Goal: Book appointment/travel/reservation

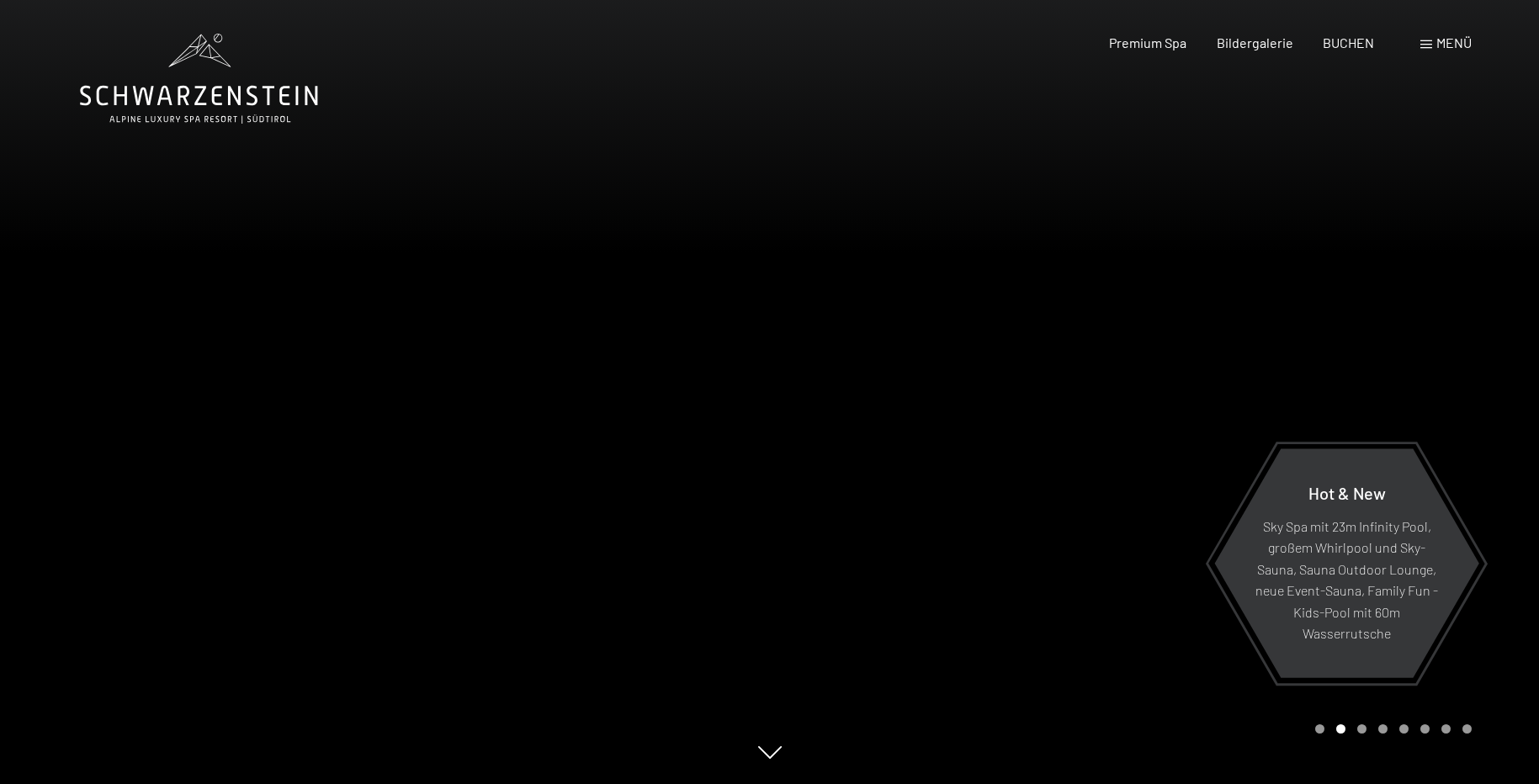
click at [1431, 46] on span at bounding box center [1426, 44] width 11 height 9
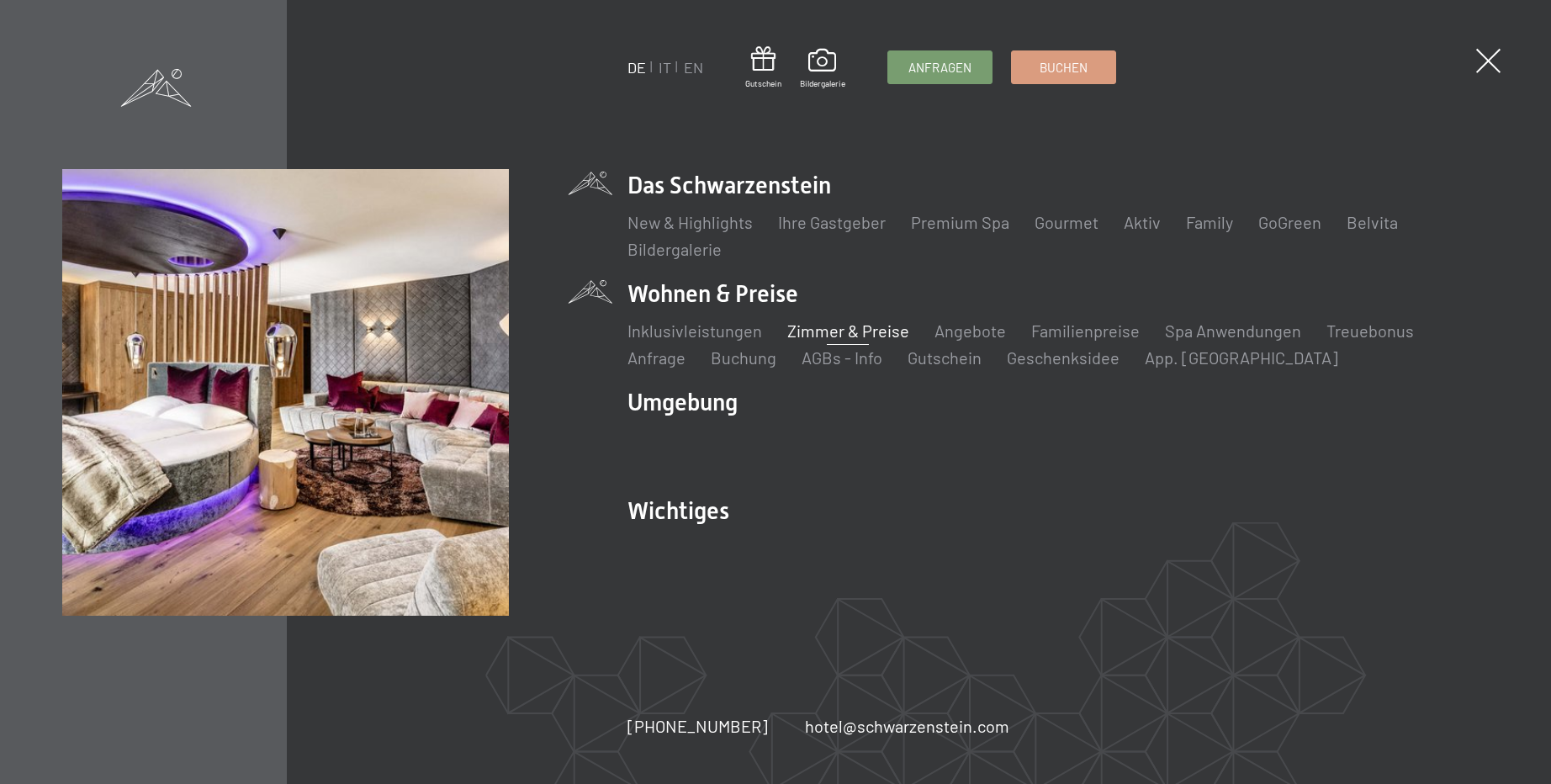
click at [838, 331] on link "Zimmer & Preise" at bounding box center [849, 330] width 122 height 20
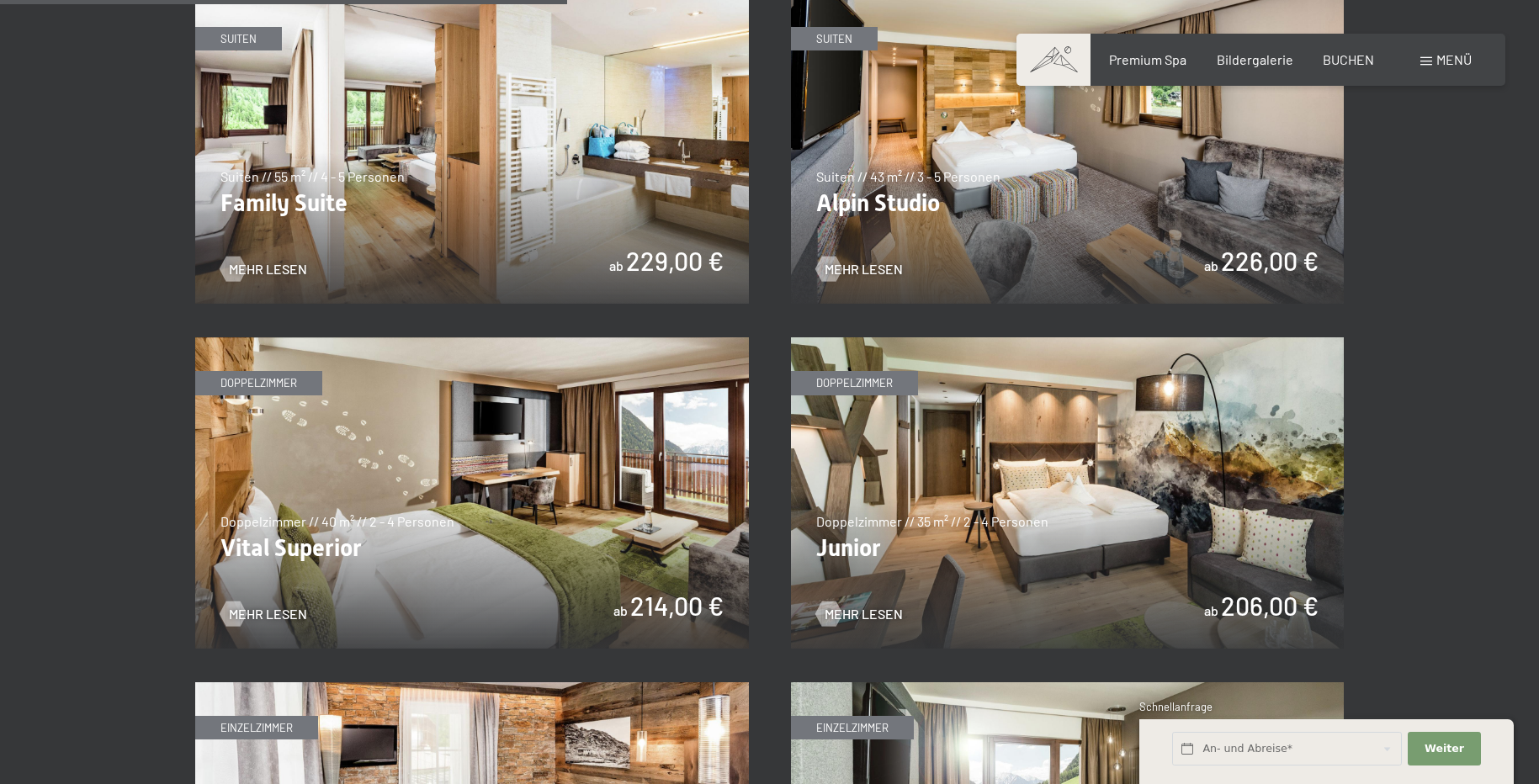
scroll to position [2187, 0]
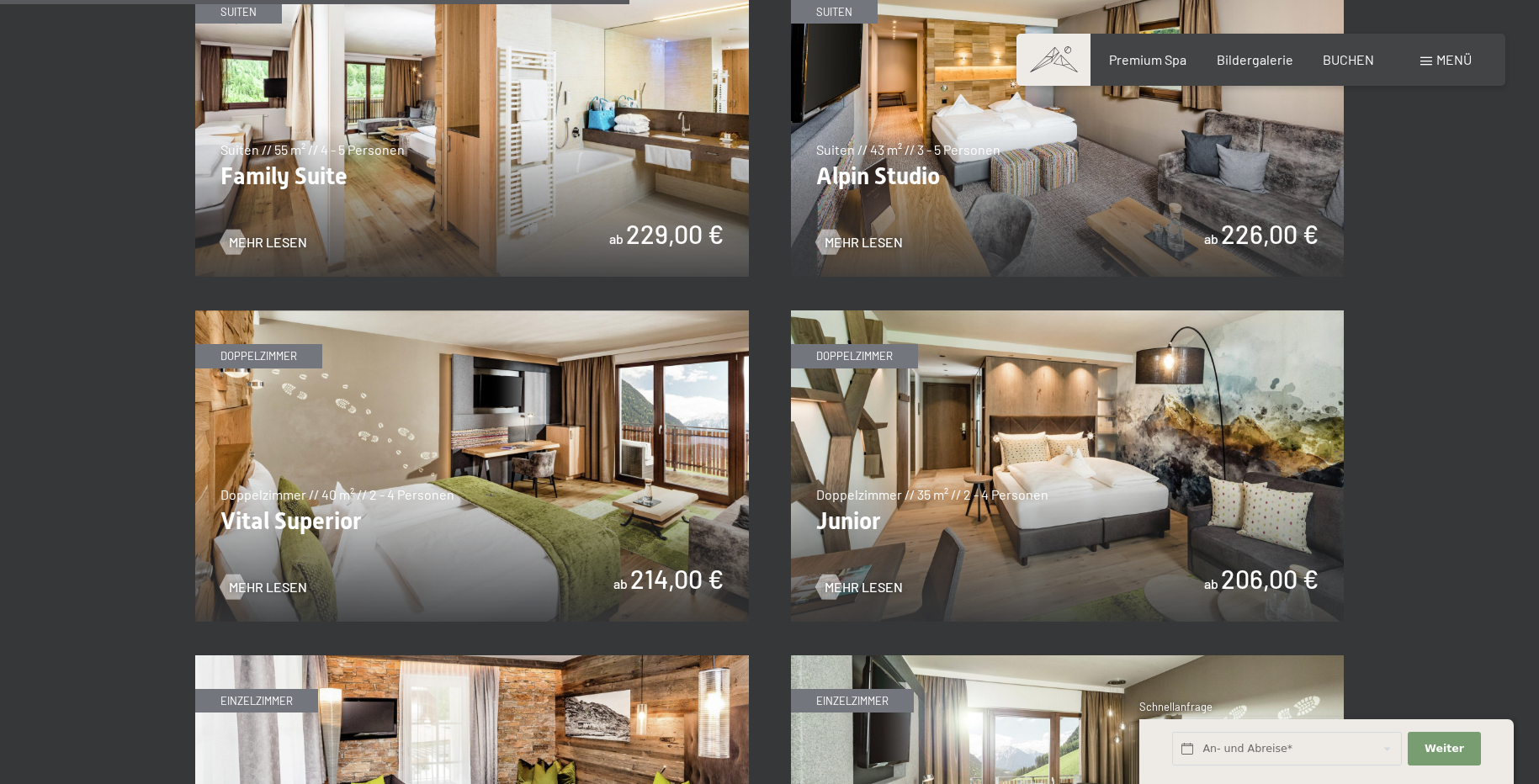
click at [1006, 489] on img at bounding box center [1068, 465] width 554 height 311
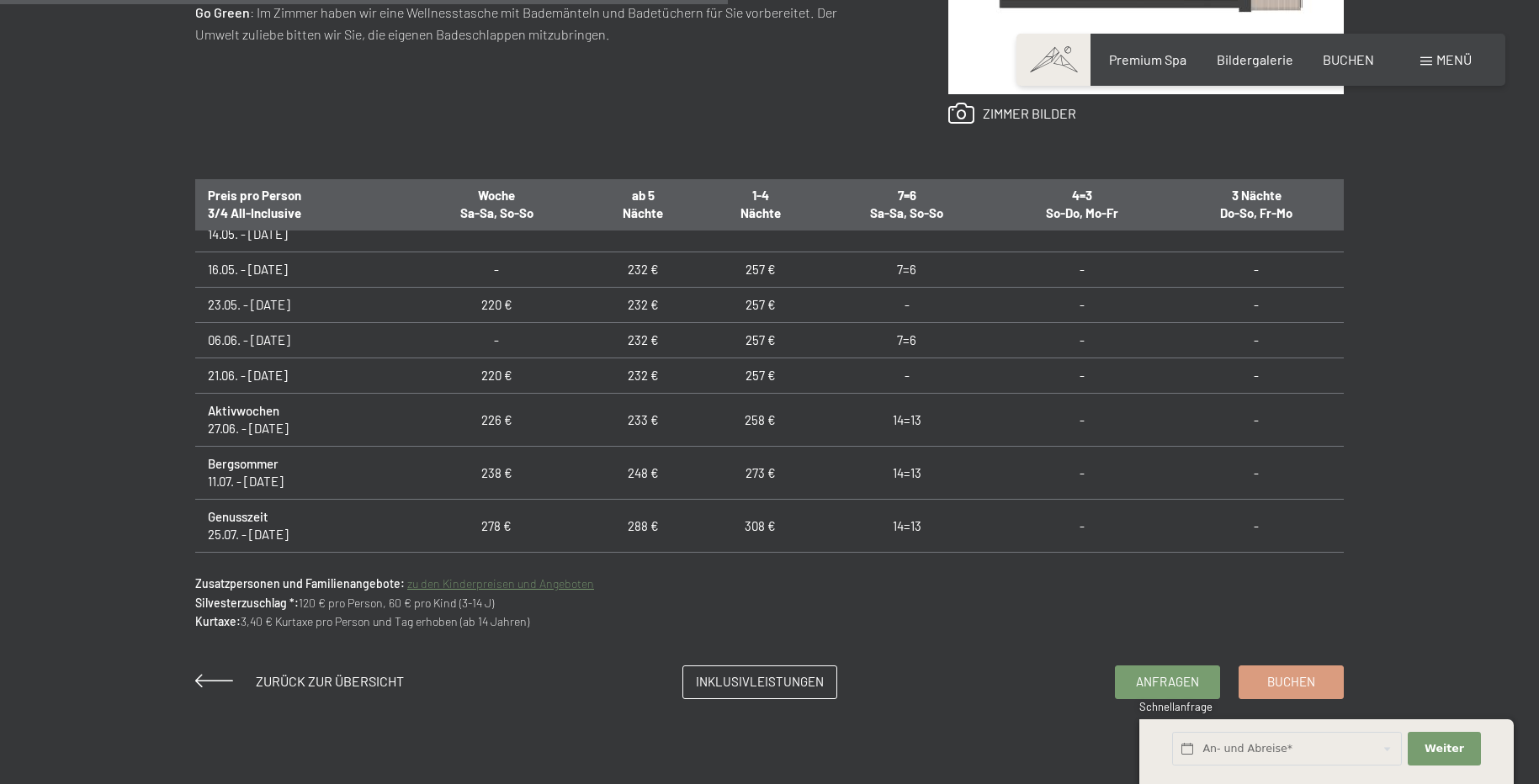
scroll to position [916, 0]
